Goal: Information Seeking & Learning: Check status

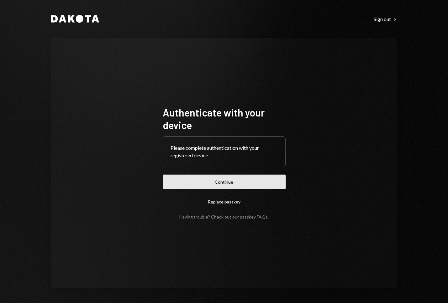
click at [246, 175] on button "Continue" at bounding box center [224, 181] width 123 height 15
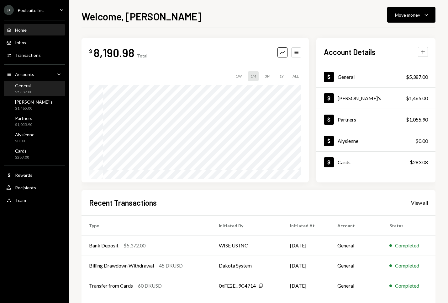
click at [40, 90] on div "General $5,387.00" at bounding box center [34, 89] width 56 height 12
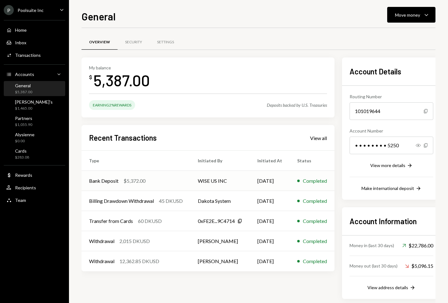
click at [160, 177] on div "Bank Deposit $5,372.00" at bounding box center [136, 181] width 94 height 8
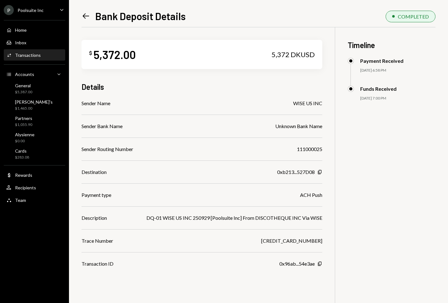
click at [85, 17] on icon "Left Arrow" at bounding box center [86, 16] width 9 height 9
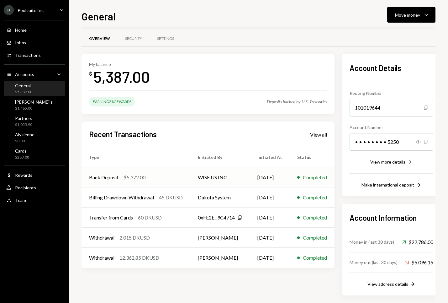
scroll to position [4, 0]
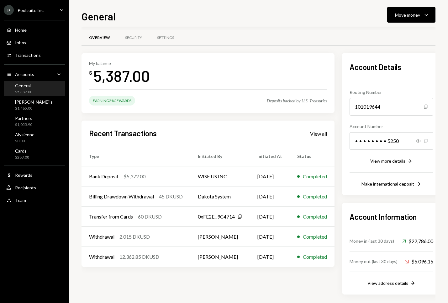
click at [236, 43] on div "Overview Security Settings" at bounding box center [259, 38] width 354 height 16
drag, startPoint x: 94, startPoint y: 75, endPoint x: 171, endPoint y: 69, distance: 77.4
click at [171, 69] on div "My balance $ 5,387.00" at bounding box center [208, 73] width 238 height 25
click at [247, 15] on div "General Move money Caret Down" at bounding box center [259, 16] width 354 height 14
click at [28, 29] on div "Home Home" at bounding box center [34, 30] width 56 height 6
